Goal: Task Accomplishment & Management: Use online tool/utility

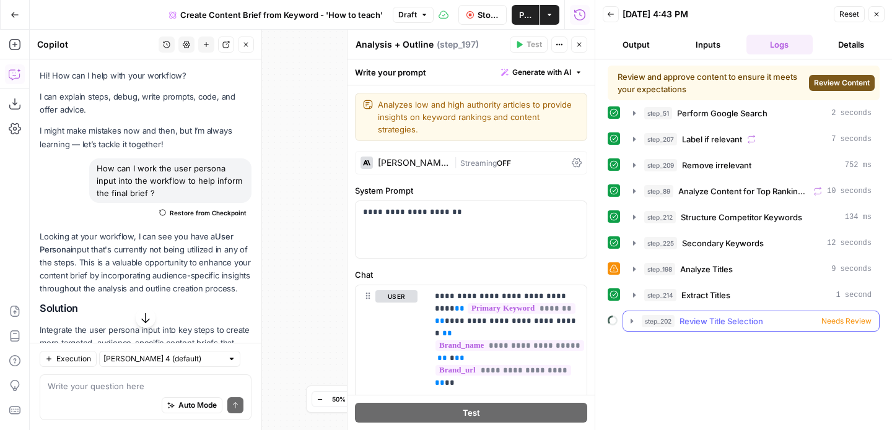
scroll to position [373, 0]
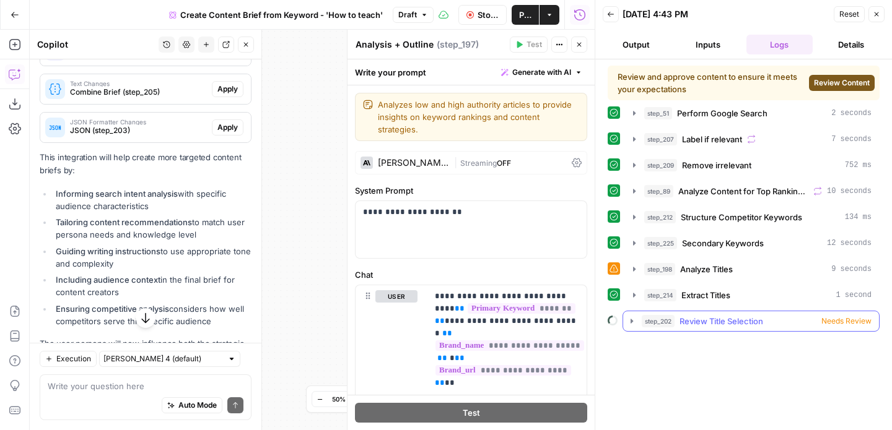
click at [709, 320] on span "Review Title Selection" at bounding box center [721, 321] width 84 height 12
click at [576, 46] on icon "button" at bounding box center [578, 44] width 7 height 7
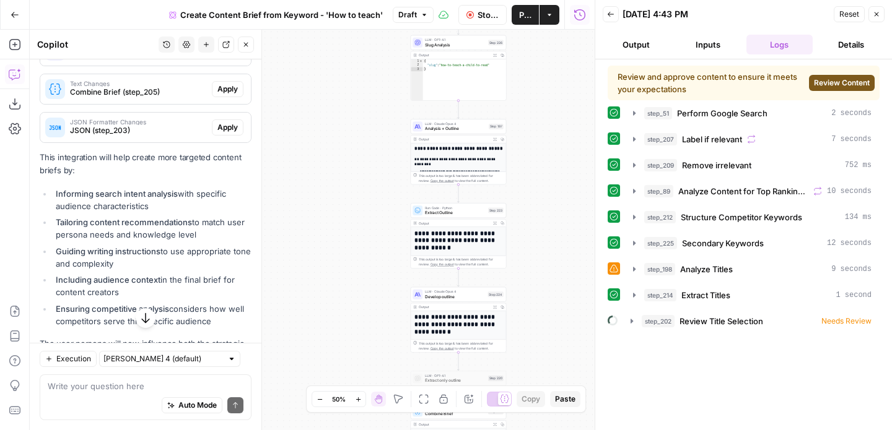
drag, startPoint x: 531, startPoint y: 163, endPoint x: 531, endPoint y: 256, distance: 93.5
click at [531, 256] on div "Workflow Set Inputs Inputs Google Search Perform Google Search Step 51 Output E…" at bounding box center [312, 230] width 565 height 401
click at [538, 290] on div "Workflow Set Inputs Inputs Google Search Perform Google Search Step 51 Output E…" at bounding box center [312, 230] width 565 height 401
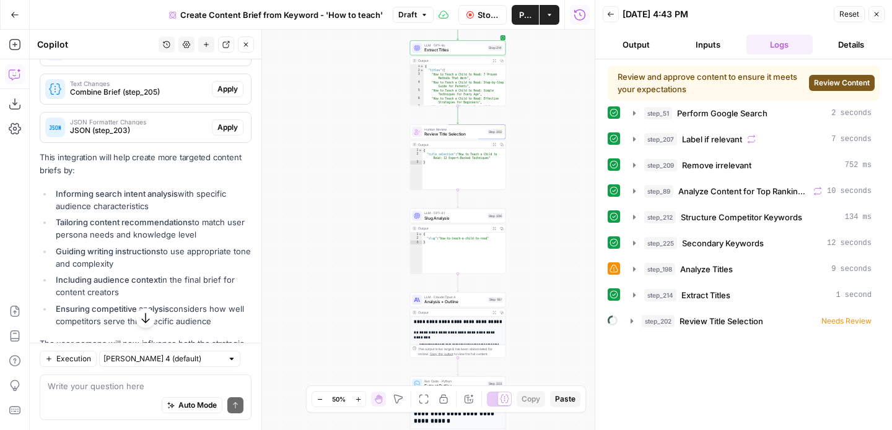
click at [478, 131] on span "Review Title Selection" at bounding box center [454, 134] width 61 height 6
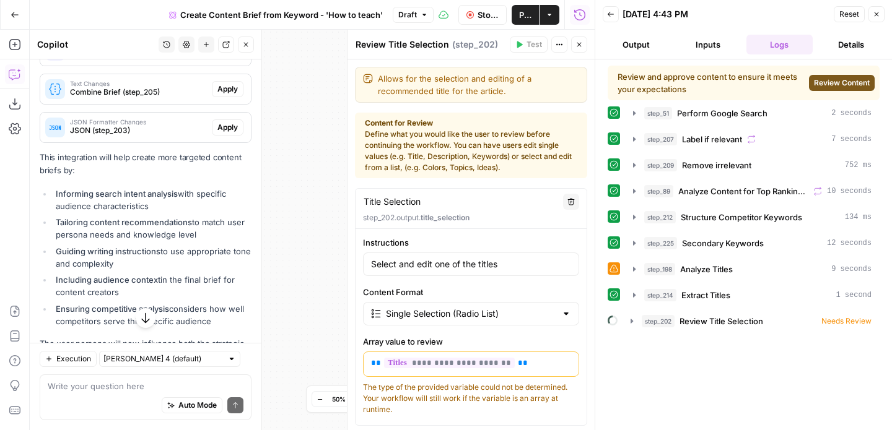
drag, startPoint x: 534, startPoint y: 195, endPoint x: 687, endPoint y: 85, distance: 188.1
click at [512, 200] on div "Title Selection Title Selection" at bounding box center [459, 202] width 193 height 14
click at [877, 14] on icon "button" at bounding box center [876, 14] width 7 height 7
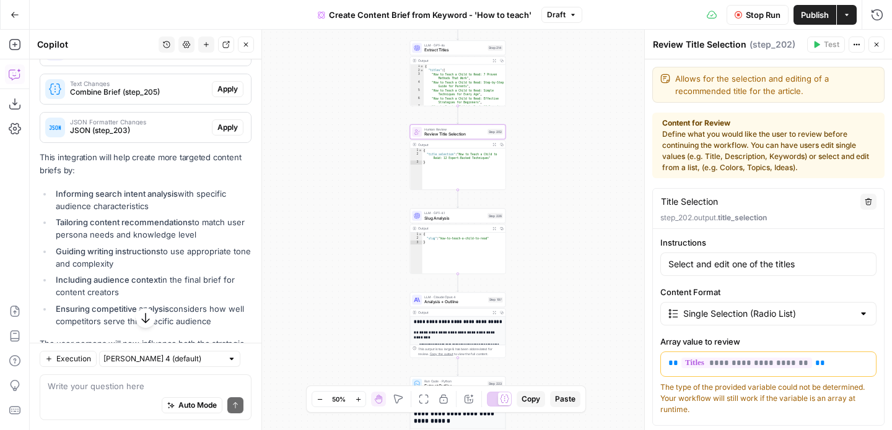
click at [876, 44] on icon "button" at bounding box center [876, 45] width 4 height 4
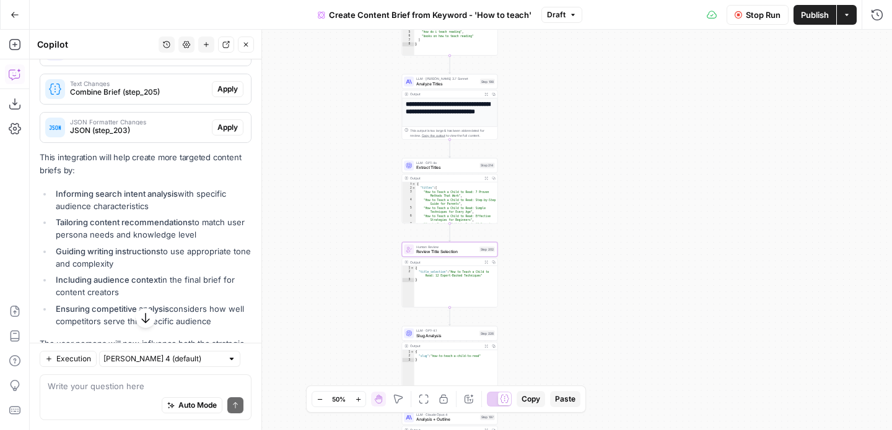
drag, startPoint x: 538, startPoint y: 128, endPoint x: 505, endPoint y: 251, distance: 128.0
click at [528, 243] on div "Workflow Set Inputs Inputs Google Search Perform Google Search Step 51 Output E…" at bounding box center [461, 230] width 862 height 401
click at [460, 246] on span "Human Review" at bounding box center [445, 245] width 61 height 5
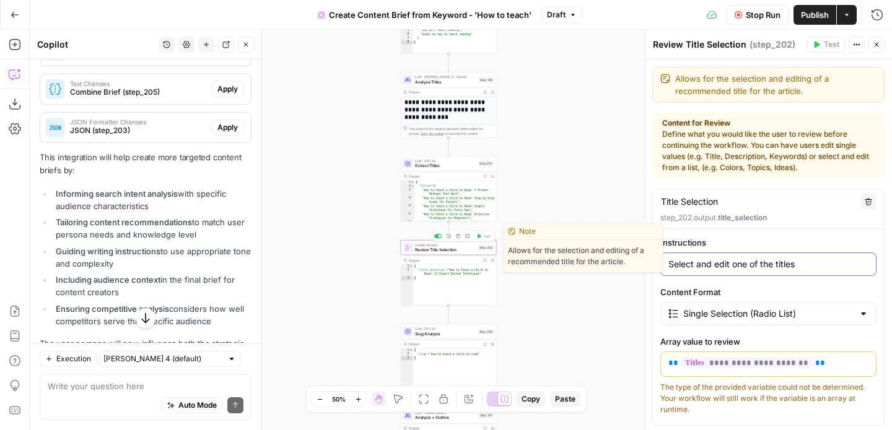
click at [766, 261] on input "Select and edit one of the titles" at bounding box center [768, 264] width 200 height 12
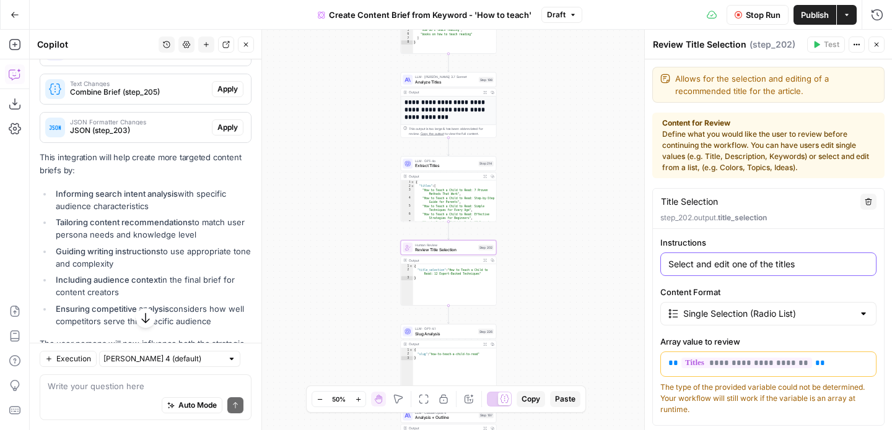
scroll to position [104, 0]
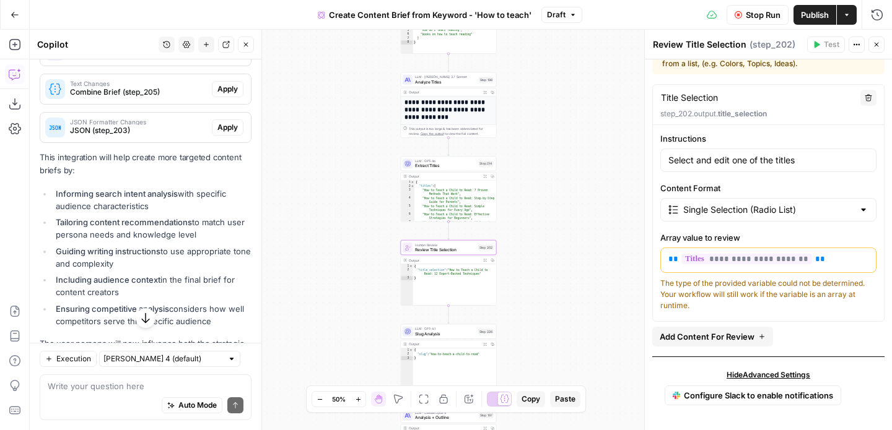
click at [599, 196] on div "Workflow Set Inputs Inputs Google Search Perform Google Search Step 51 Output E…" at bounding box center [461, 230] width 862 height 401
click at [761, 17] on span "Stop Run" at bounding box center [763, 15] width 35 height 12
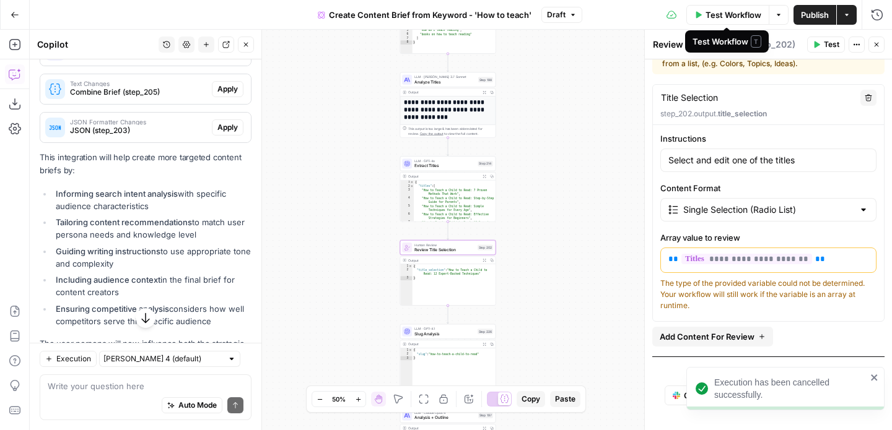
click at [749, 14] on span "Test Workflow" at bounding box center [733, 15] width 56 height 12
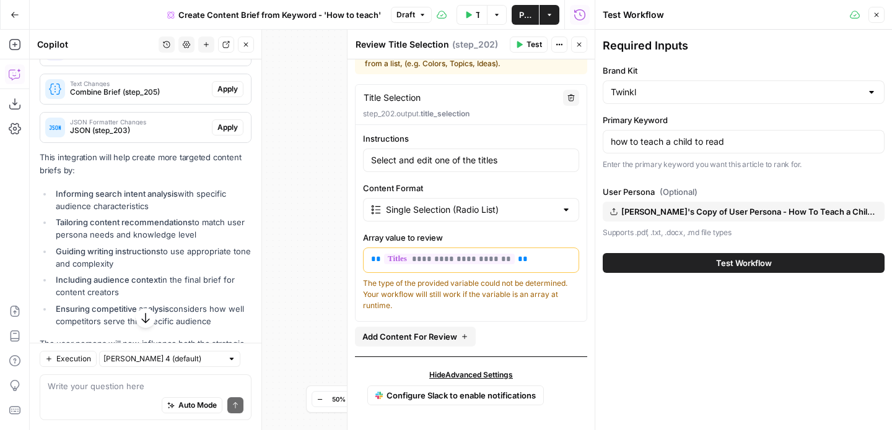
click at [738, 265] on span "Test Workflow" at bounding box center [744, 263] width 56 height 12
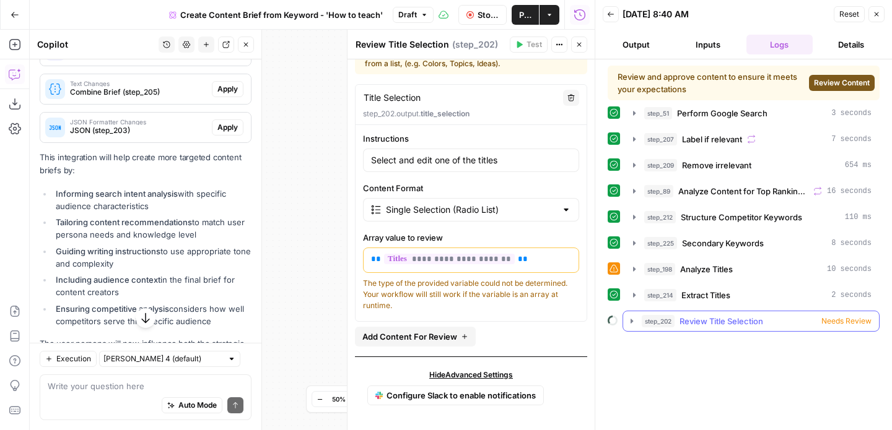
click at [840, 321] on span "Needs Review" at bounding box center [846, 321] width 50 height 11
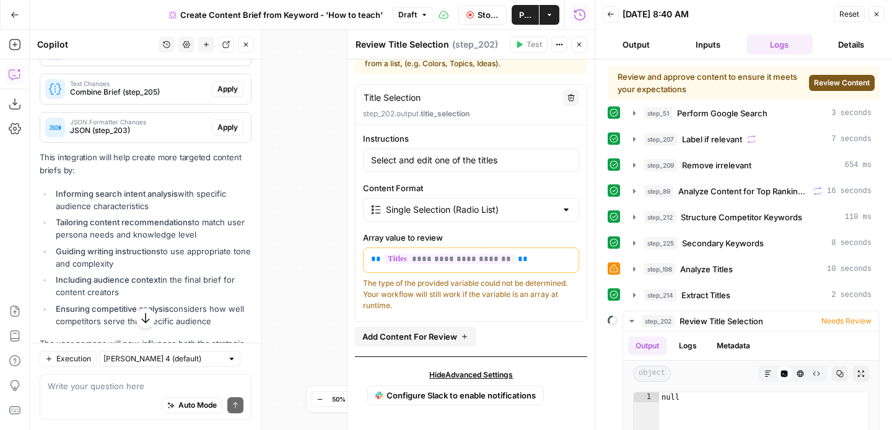
click at [846, 82] on span "Review Content" at bounding box center [842, 82] width 56 height 11
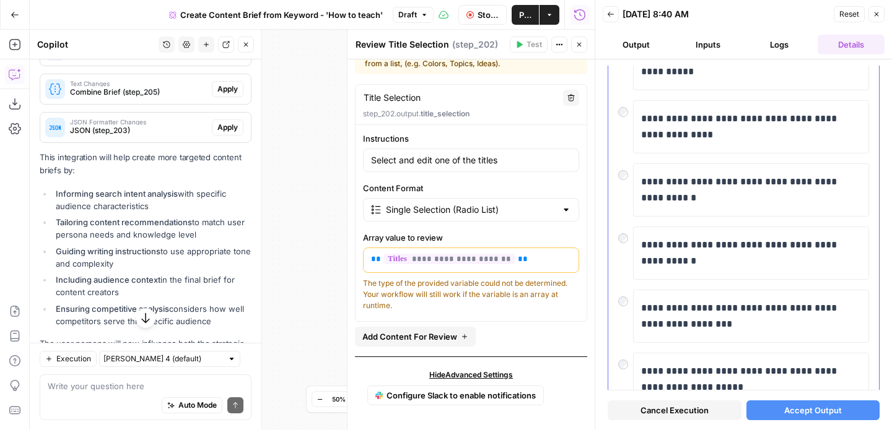
scroll to position [199, 0]
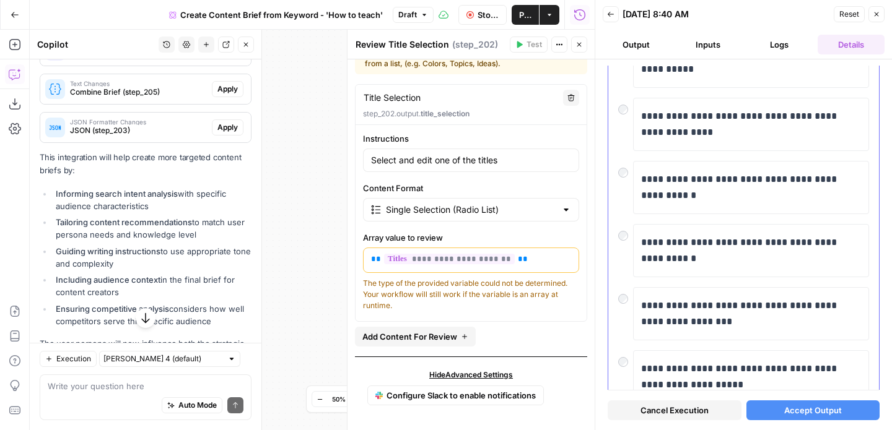
click at [622, 293] on div at bounding box center [625, 295] width 15 height 17
click at [822, 420] on button "Accept Output" at bounding box center [813, 411] width 134 height 20
